Goal: Transaction & Acquisition: Purchase product/service

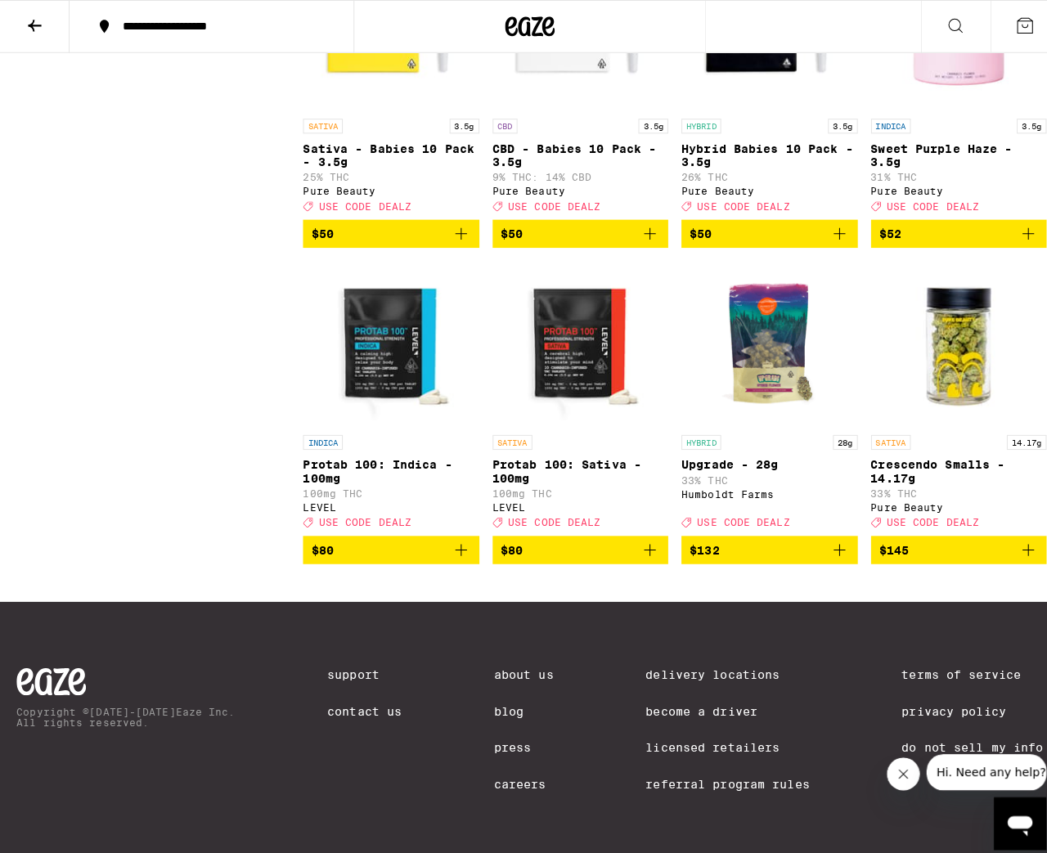
scroll to position [10924, 0]
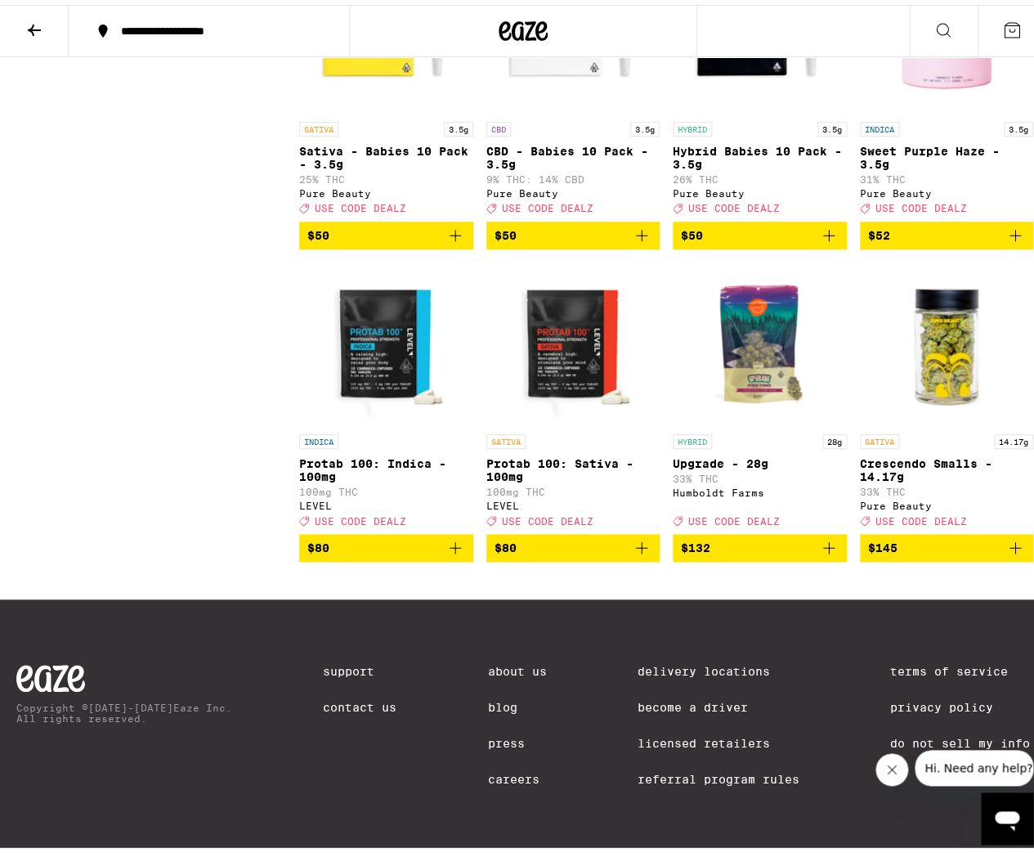
click at [754, 385] on img "Open page for Upgrade - 28g from Humboldt Farms" at bounding box center [760, 340] width 164 height 164
